Goal: Transaction & Acquisition: Purchase product/service

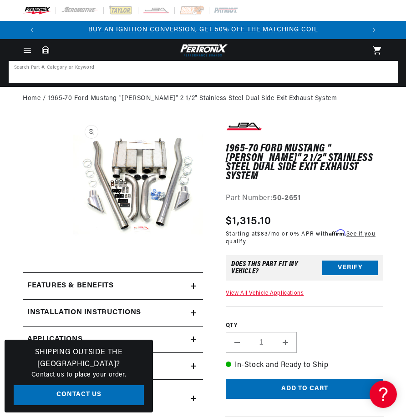
click at [58, 72] on input at bounding box center [203, 72] width 387 height 20
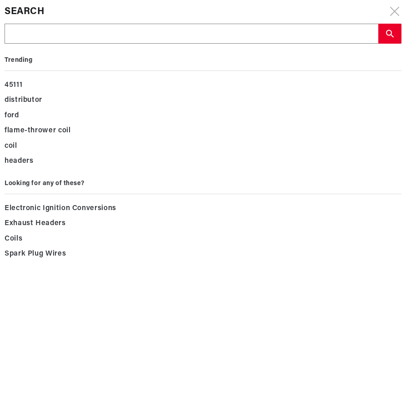
click at [12, 34] on input "text" at bounding box center [191, 34] width 373 height 20
type input "5"
type input "50"
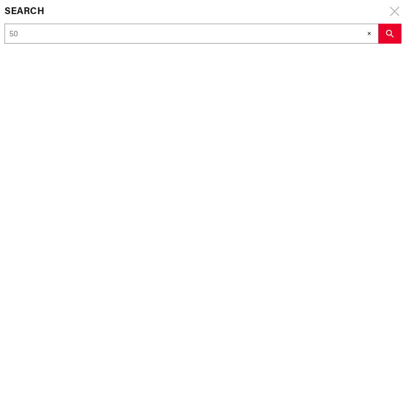
type input "50-"
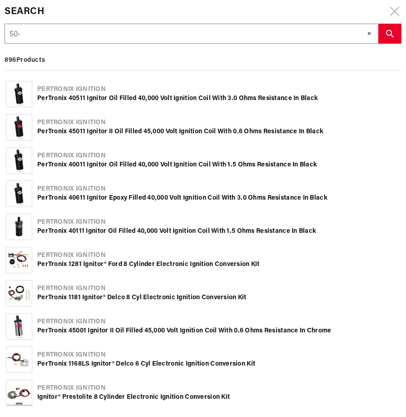
type input "50-2"
type input "50-26"
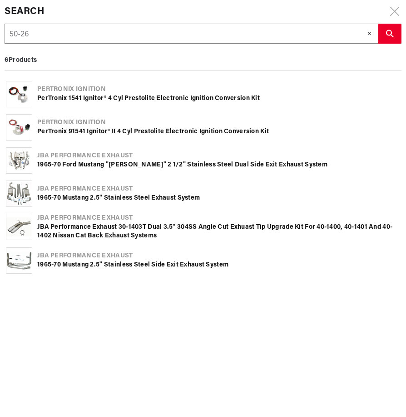
type input "50-265"
type input "50-2651"
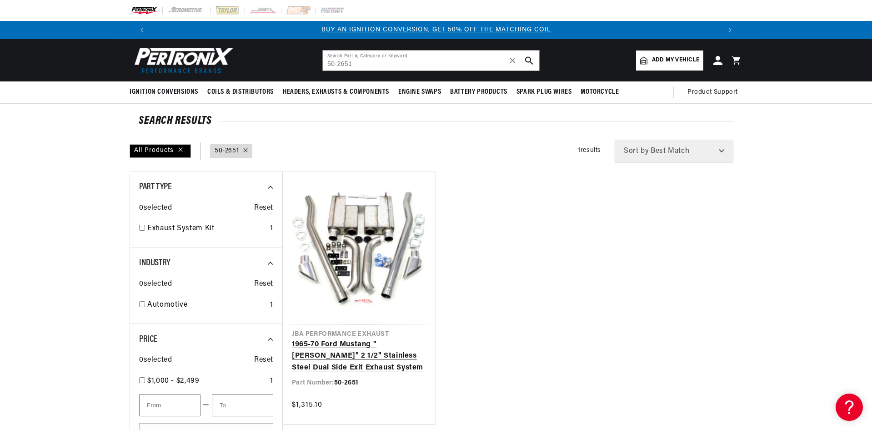
click at [361, 339] on link "1965-70 Ford Mustang "[PERSON_NAME]" 2 1/2" Stainless Steel Dual Side Exit Exha…" at bounding box center [359, 356] width 135 height 35
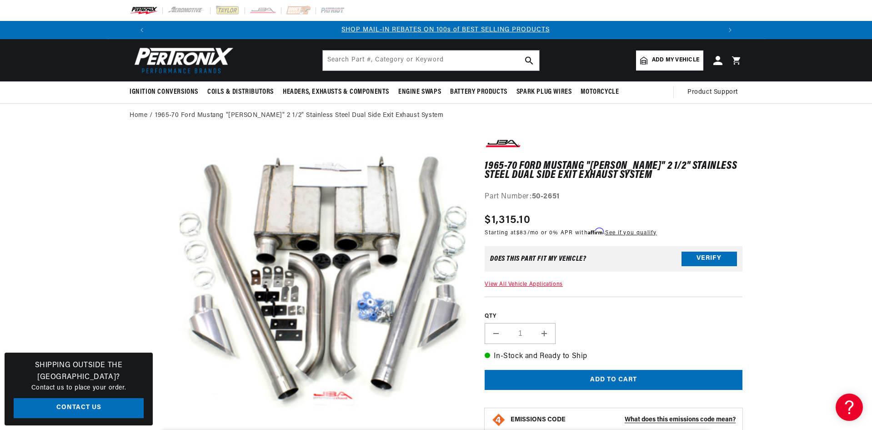
scroll to position [0, 568]
